Goal: Transaction & Acquisition: Purchase product/service

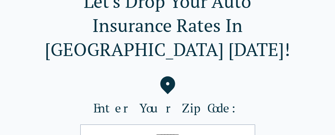
scroll to position [75, 0]
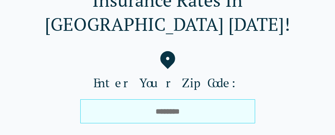
click at [149, 100] on input "tel" at bounding box center [167, 112] width 175 height 24
type input "*****"
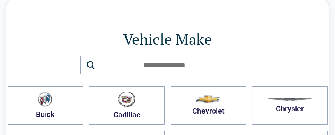
scroll to position [38, 0]
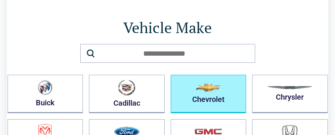
click at [211, 97] on button "Chevrolet" at bounding box center [209, 94] width 76 height 38
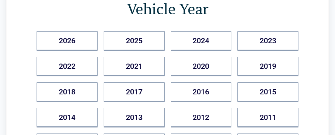
scroll to position [113, 0]
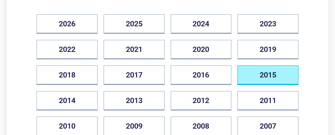
click at [251, 75] on button "2015" at bounding box center [268, 76] width 61 height 20
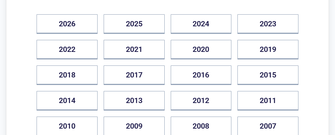
click at [251, 75] on div "Back Tennessee Drivers Can Save Up to $500/year Vehicle Year 2026 2025 2024 202…" at bounding box center [167, 80] width 335 height 338
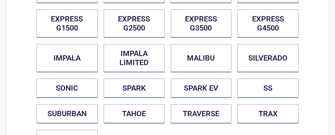
scroll to position [151, 0]
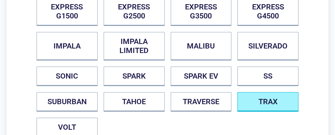
click at [267, 98] on button "TRAX" at bounding box center [268, 102] width 61 height 20
click at [267, 98] on div "Back Vehicle Model CAMARO CAPRICE CAPTIVA CITY EXPRESS COLORADO CORVETTE CRUZE …" at bounding box center [167, 23] width 335 height 301
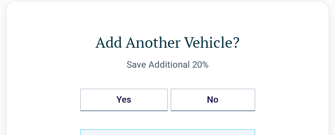
scroll to position [0, 0]
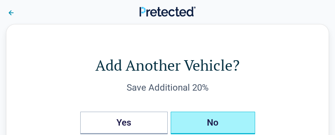
click at [238, 115] on button "No" at bounding box center [213, 123] width 84 height 23
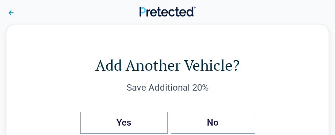
click at [238, 115] on div "Back Add Another Vehicle? Save Additional 20% Yes No 2015 , Chevrolet TRAX" at bounding box center [167, 117] width 335 height 187
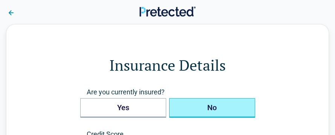
click at [172, 112] on button "No" at bounding box center [212, 108] width 86 height 20
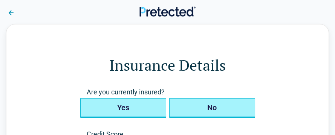
click at [121, 103] on button "Yes" at bounding box center [123, 108] width 86 height 20
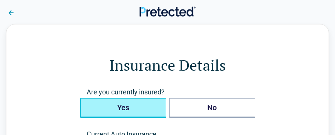
click at [121, 103] on button "Yes" at bounding box center [123, 108] width 86 height 20
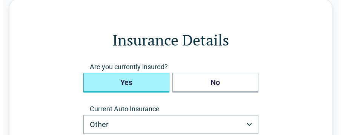
scroll to position [38, 0]
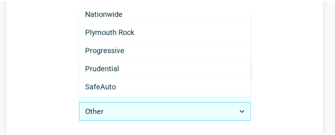
scroll to position [302, 0]
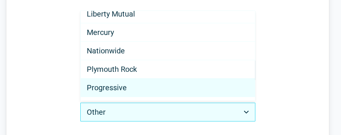
select select "**********"
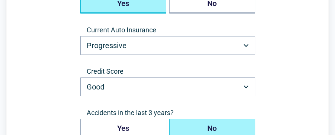
scroll to position [113, 0]
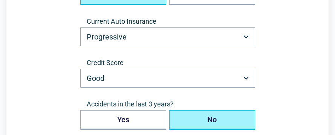
click at [222, 118] on button "No" at bounding box center [212, 120] width 86 height 20
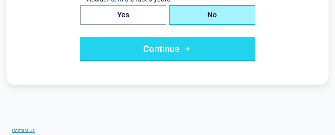
scroll to position [226, 0]
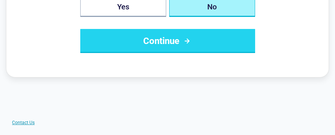
click at [169, 42] on button "Continue" at bounding box center [167, 41] width 175 height 24
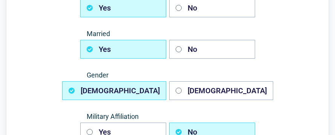
scroll to position [113, 0]
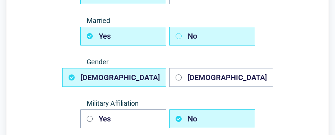
click at [178, 35] on icon "button" at bounding box center [179, 36] width 6 height 6
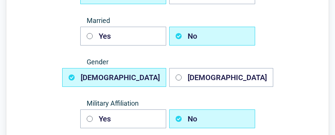
click at [178, 35] on icon "button" at bounding box center [179, 36] width 6 height 6
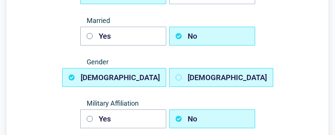
click at [179, 77] on icon "button" at bounding box center [179, 78] width 6 height 6
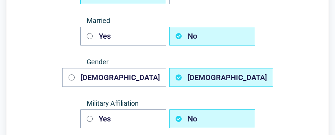
click at [179, 77] on icon "button" at bounding box center [178, 78] width 3 height 3
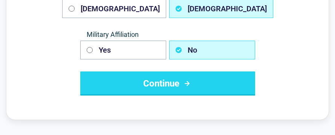
scroll to position [189, 0]
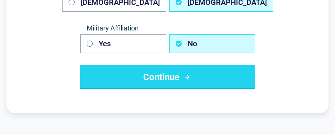
click at [173, 78] on button "Continue" at bounding box center [167, 77] width 175 height 24
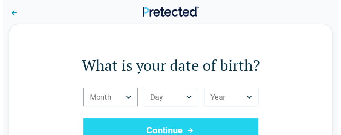
scroll to position [0, 0]
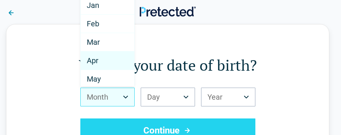
select select "*"
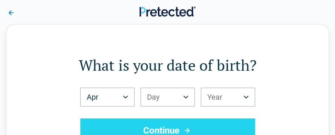
click at [95, 63] on h1 "What is your date of birth?" at bounding box center [168, 65] width 262 height 21
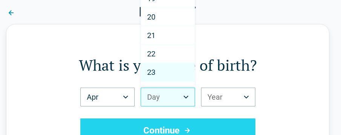
scroll to position [377, 0]
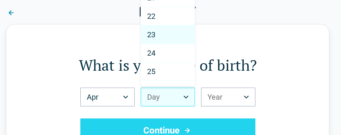
select select "**"
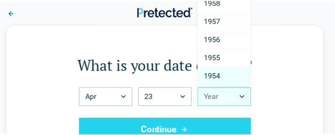
scroll to position [943, 0]
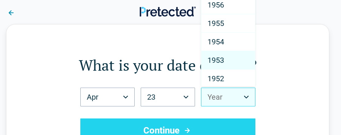
select select "****"
click at [223, 60] on h1 "What is your date of birth?" at bounding box center [168, 65] width 262 height 21
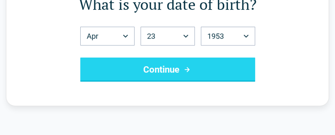
scroll to position [38, 0]
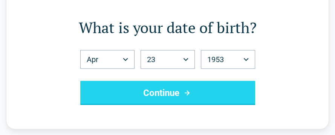
click at [167, 92] on button "Continue" at bounding box center [167, 93] width 175 height 24
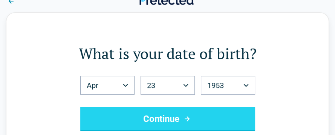
click at [167, 92] on div "Back What is your date of birth? Apr *** *** *** *** *** *** *** *** *** *** **…" at bounding box center [167, 89] width 335 height 155
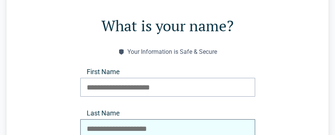
scroll to position [75, 0]
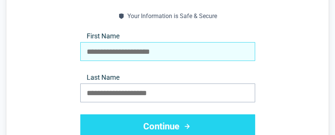
click at [86, 51] on input "First Name" at bounding box center [167, 51] width 175 height 19
type input "*****"
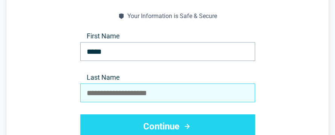
click at [89, 94] on input "Last Name" at bounding box center [167, 93] width 175 height 19
type input "******"
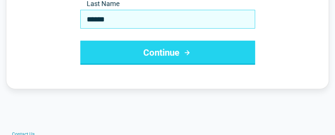
scroll to position [151, 0]
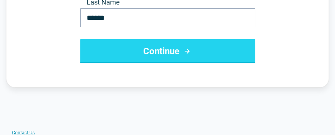
click at [166, 52] on button "Continue" at bounding box center [167, 51] width 175 height 24
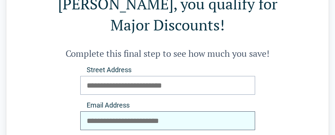
scroll to position [75, 0]
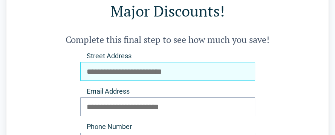
click at [87, 62] on input "Street Address" at bounding box center [167, 71] width 175 height 19
type input "**********"
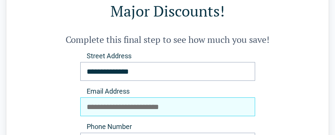
type input "**********"
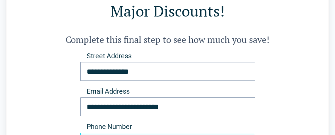
type input "**********"
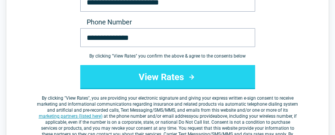
scroll to position [189, 0]
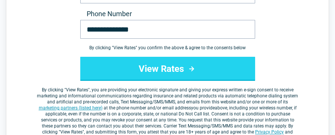
click at [173, 57] on button "View Rates" at bounding box center [167, 69] width 175 height 24
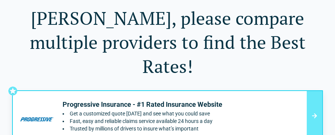
scroll to position [38, 0]
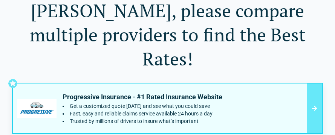
click at [314, 104] on icon at bounding box center [314, 108] width 9 height 9
